Goal: Use online tool/utility: Utilize a website feature to perform a specific function

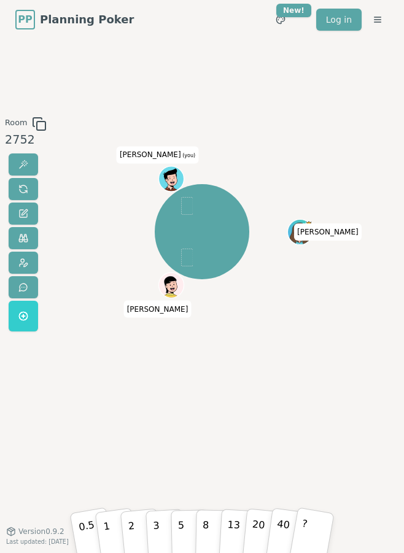
click at [34, 360] on div "Room 2752" at bounding box center [23, 285] width 47 height 337
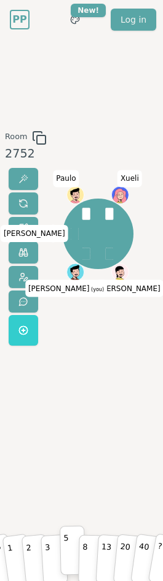
click at [63, 551] on p "5" at bounding box center [66, 551] width 6 height 42
click at [24, 201] on span at bounding box center [23, 204] width 10 height 10
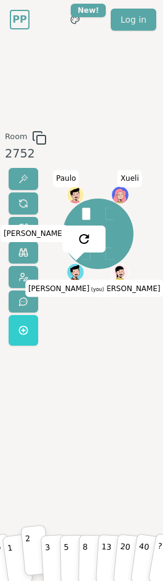
click at [34, 557] on button "2" at bounding box center [34, 550] width 29 height 51
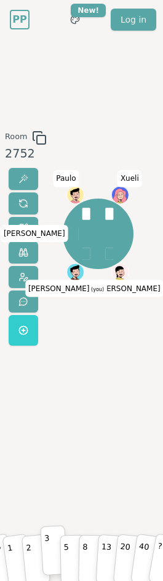
click at [58, 550] on button "3" at bounding box center [54, 551] width 28 height 50
click at [59, 550] on button "3" at bounding box center [54, 551] width 28 height 50
click at [63, 550] on p "5" at bounding box center [66, 551] width 6 height 42
click at [26, 213] on button at bounding box center [23, 204] width 29 height 22
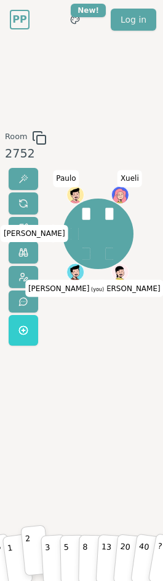
click at [27, 547] on p "2" at bounding box center [28, 552] width 9 height 42
